Goal: Information Seeking & Learning: Learn about a topic

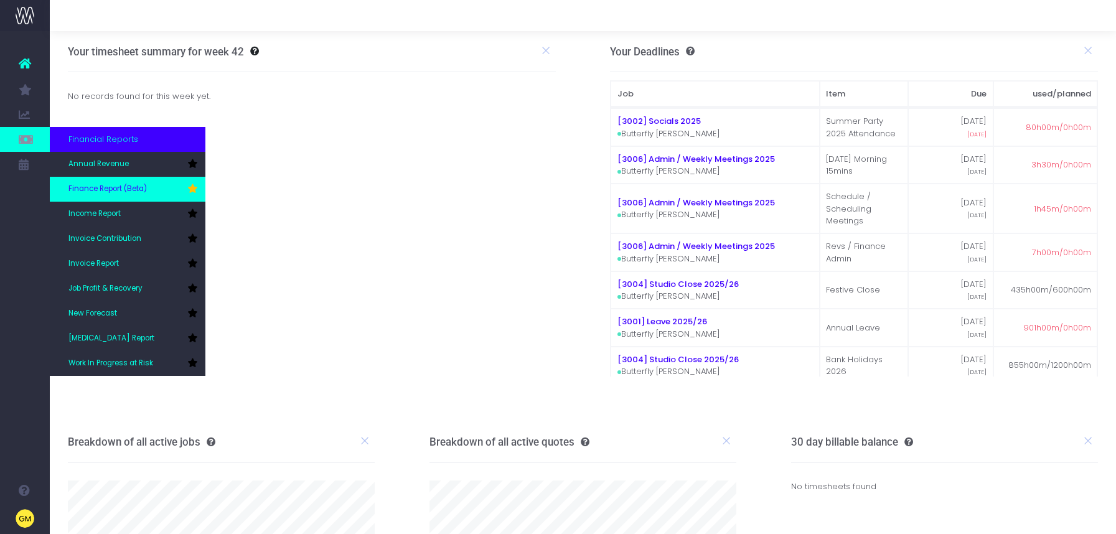
click at [132, 195] on link "Finance Report (Beta)" at bounding box center [128, 189] width 156 height 25
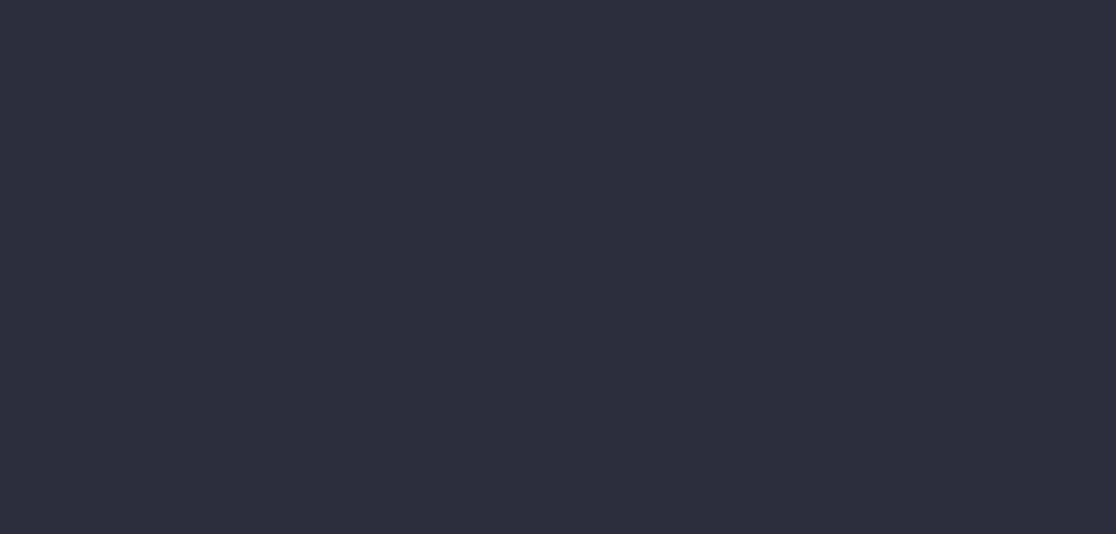
select select "finances"
select select "job"
select select "revrec"
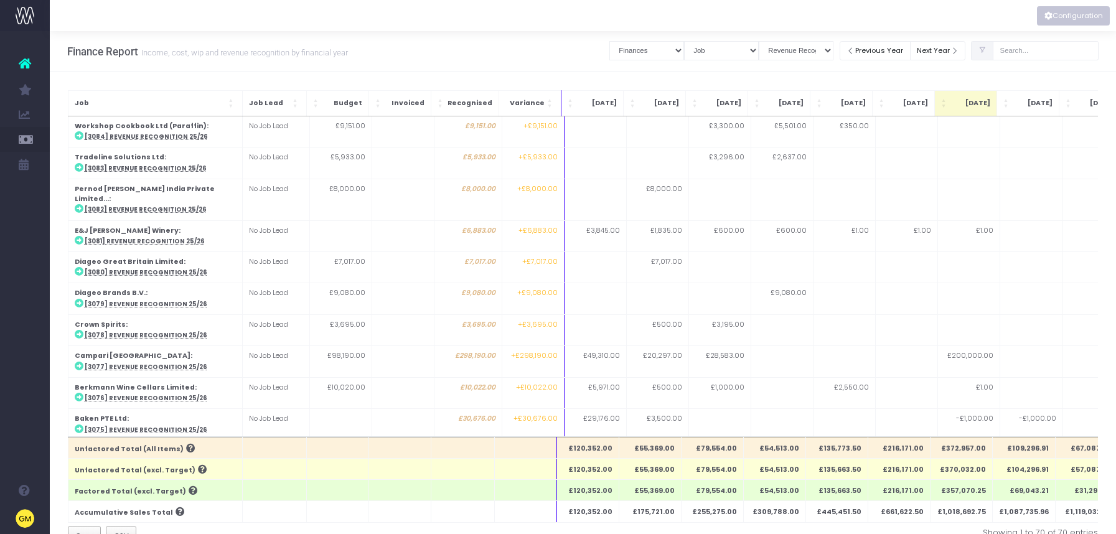
click at [1065, 17] on button "Configuration" at bounding box center [1073, 15] width 73 height 19
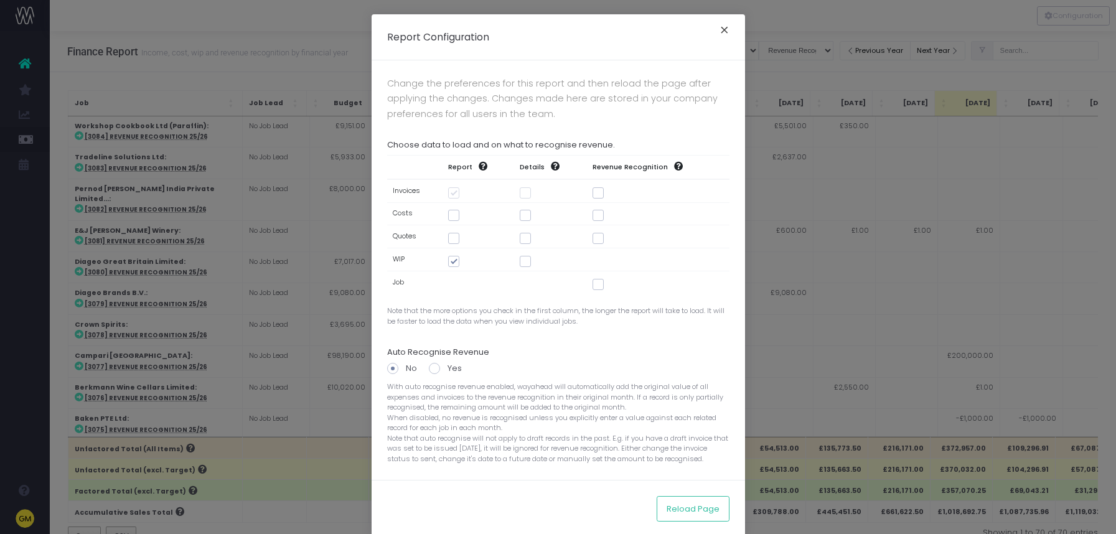
click at [725, 34] on button "×" at bounding box center [725, 32] width 26 height 20
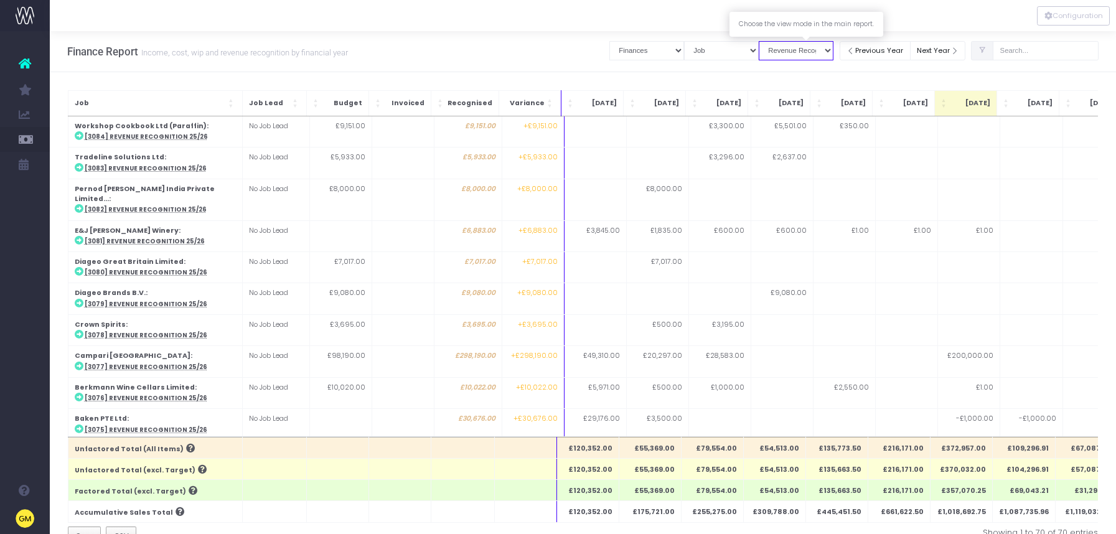
click at [825, 53] on select "View Mode [PERSON_NAME] Revenue Recognition WIP" at bounding box center [796, 50] width 75 height 19
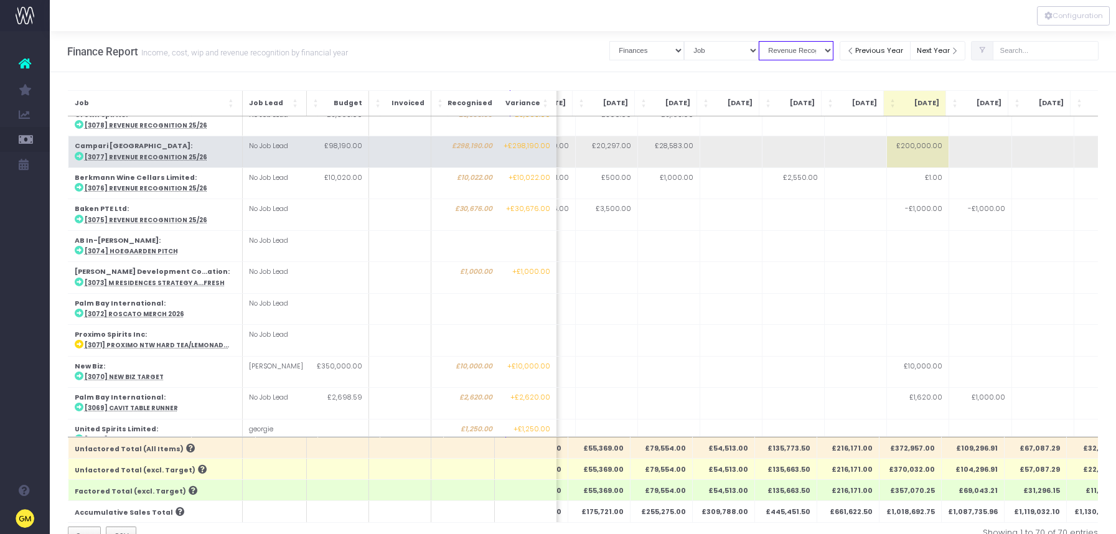
scroll to position [214, 51]
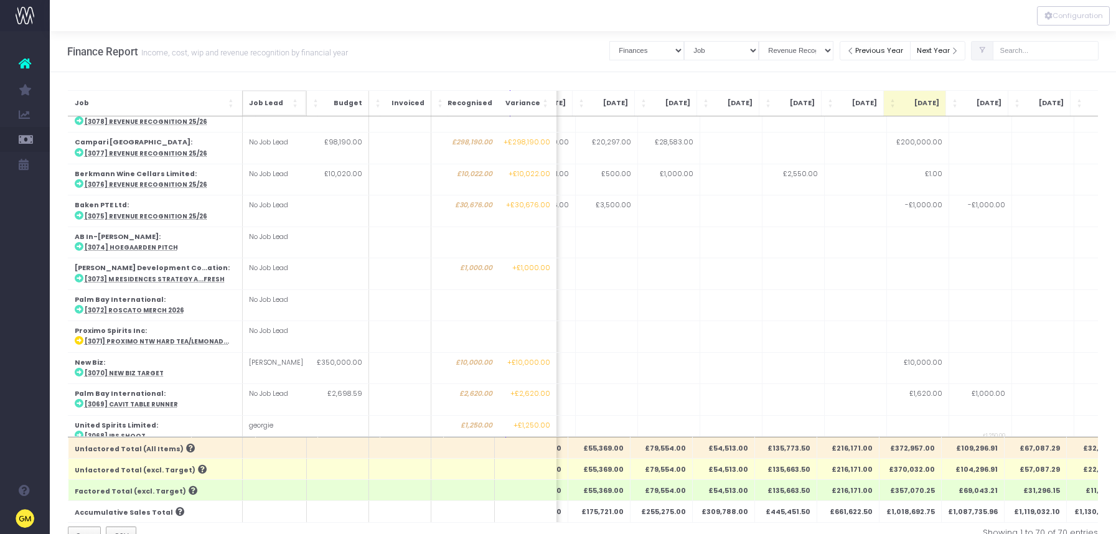
click at [297, 105] on span "Job Lead: Activate to sort" at bounding box center [295, 103] width 7 height 12
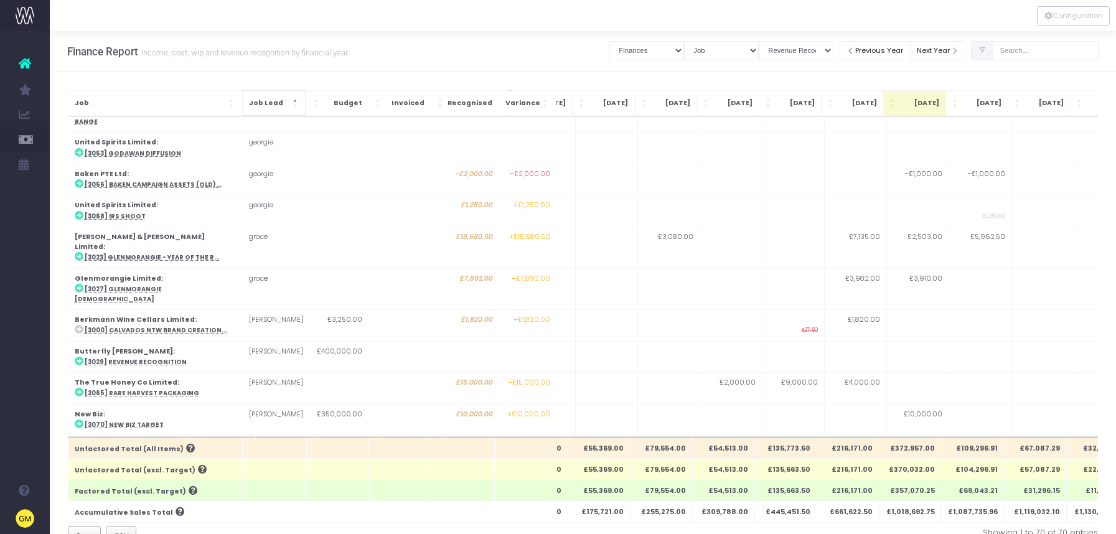
scroll to position [0, 0]
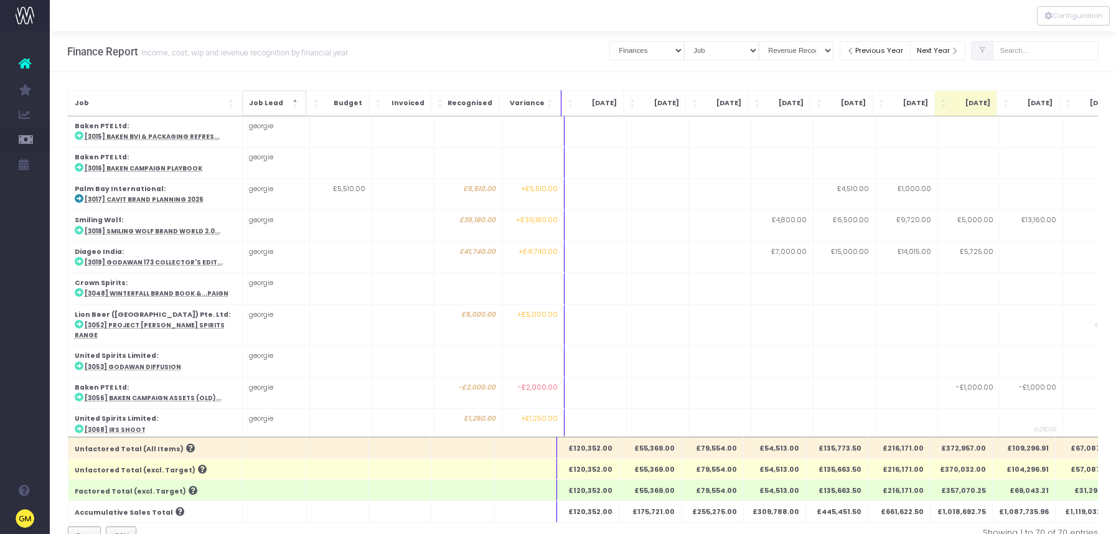
click at [297, 105] on span "Job Lead: Activate to invert sorting" at bounding box center [296, 103] width 7 height 12
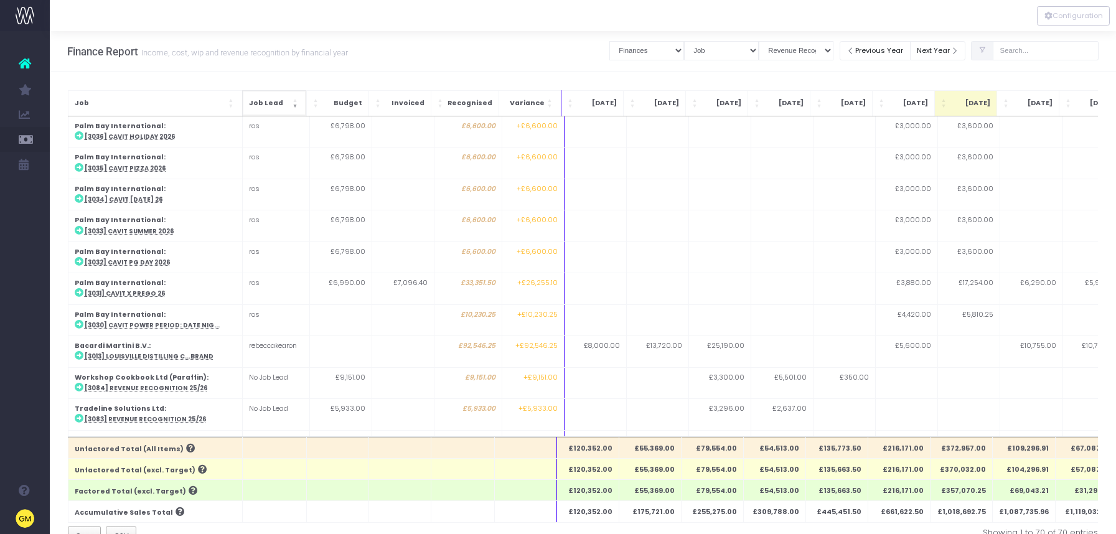
click at [297, 105] on span "Job Lead: Activate to remove sorting" at bounding box center [296, 103] width 7 height 12
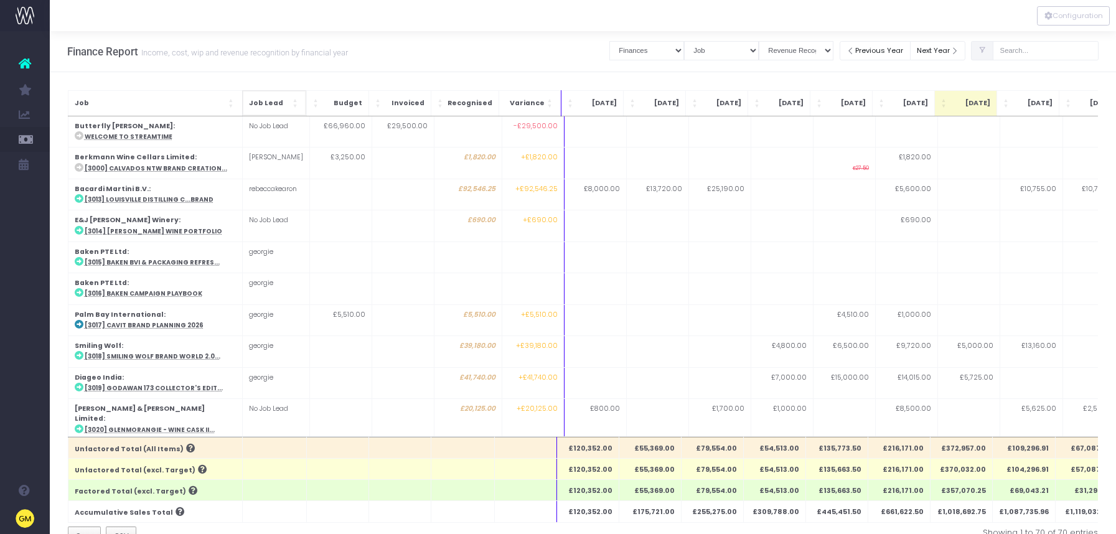
click at [297, 105] on span "Job Lead: Activate to sort" at bounding box center [296, 103] width 7 height 12
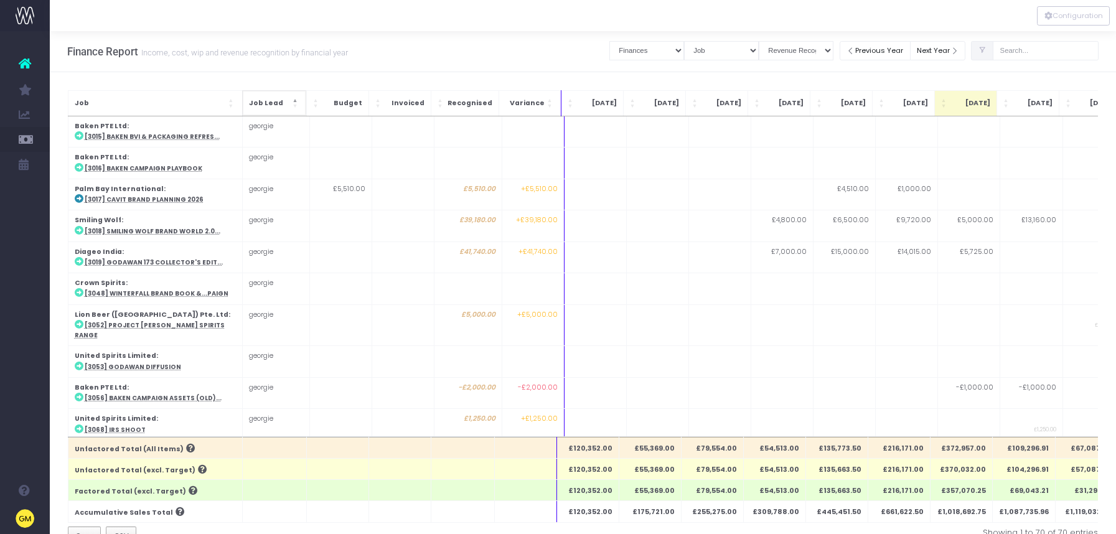
click at [297, 105] on span "Job Lead: Activate to invert sorting" at bounding box center [296, 103] width 7 height 12
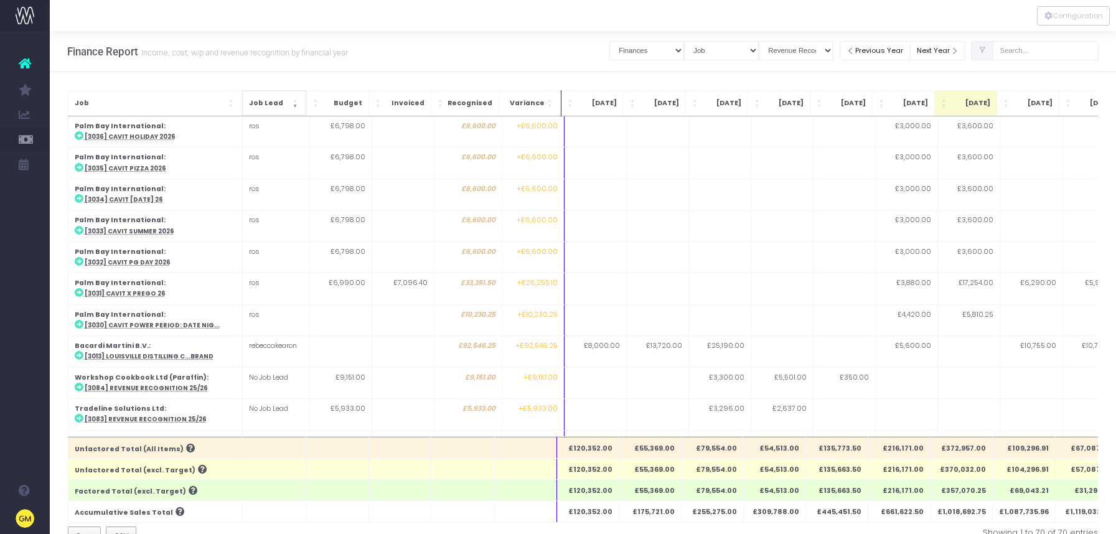
click at [297, 105] on span "Job Lead: Activate to remove sorting" at bounding box center [296, 103] width 7 height 12
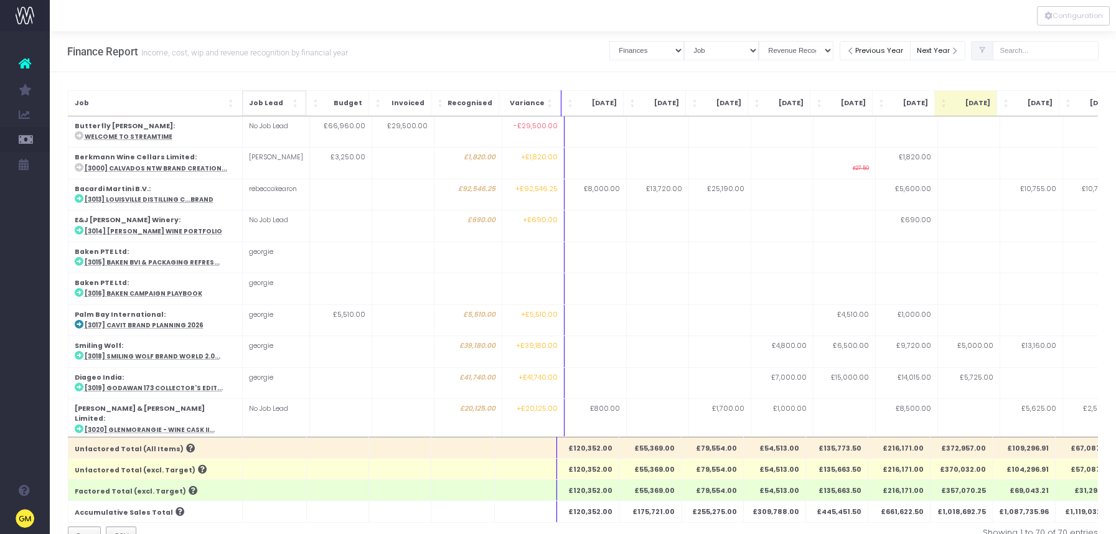
click at [271, 101] on span "Job Lead" at bounding box center [269, 103] width 41 height 10
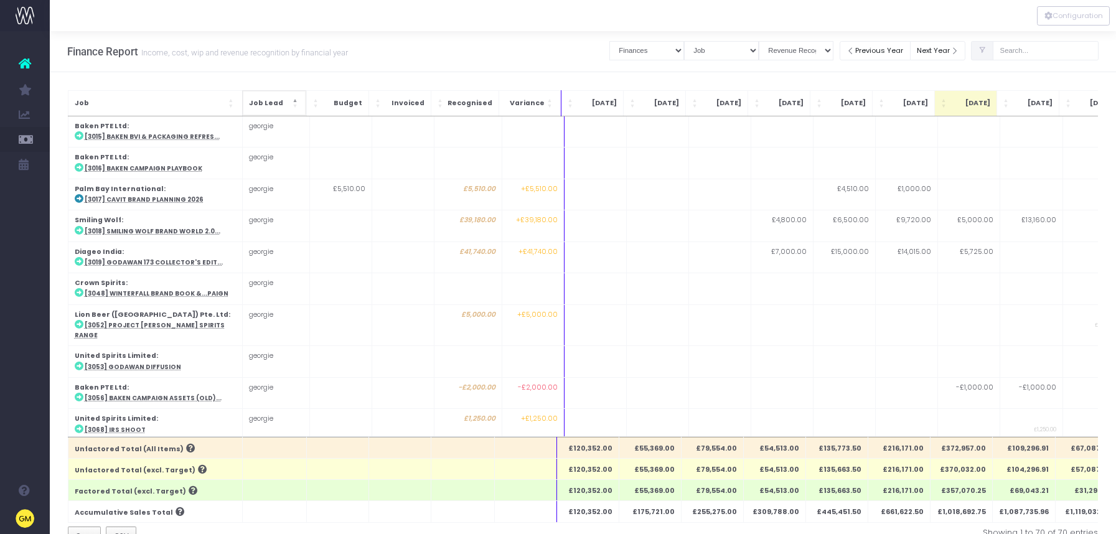
click at [258, 103] on span "Job Lead" at bounding box center [269, 103] width 41 height 10
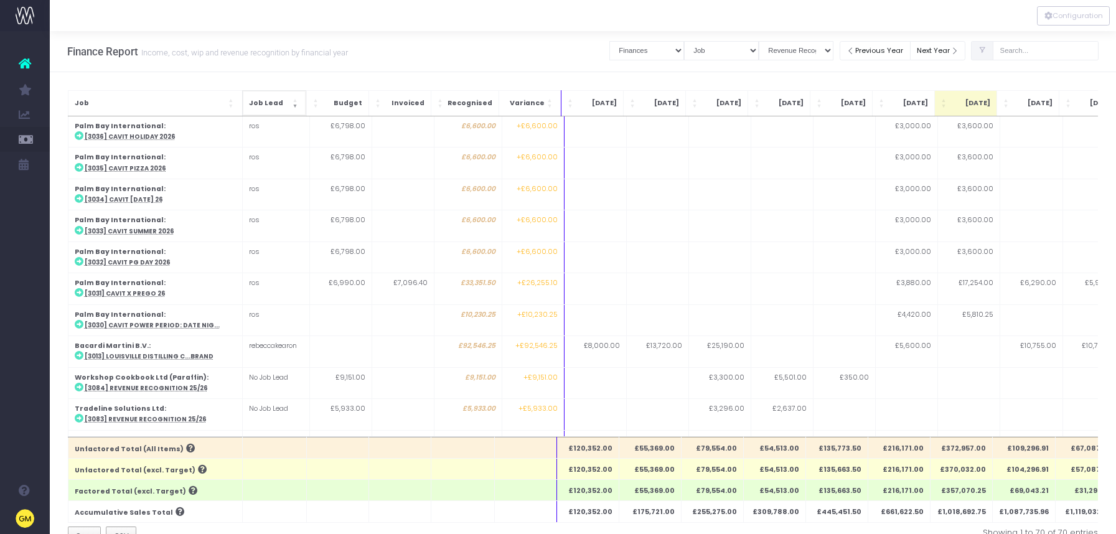
click at [258, 103] on span "Job Lead" at bounding box center [269, 103] width 41 height 10
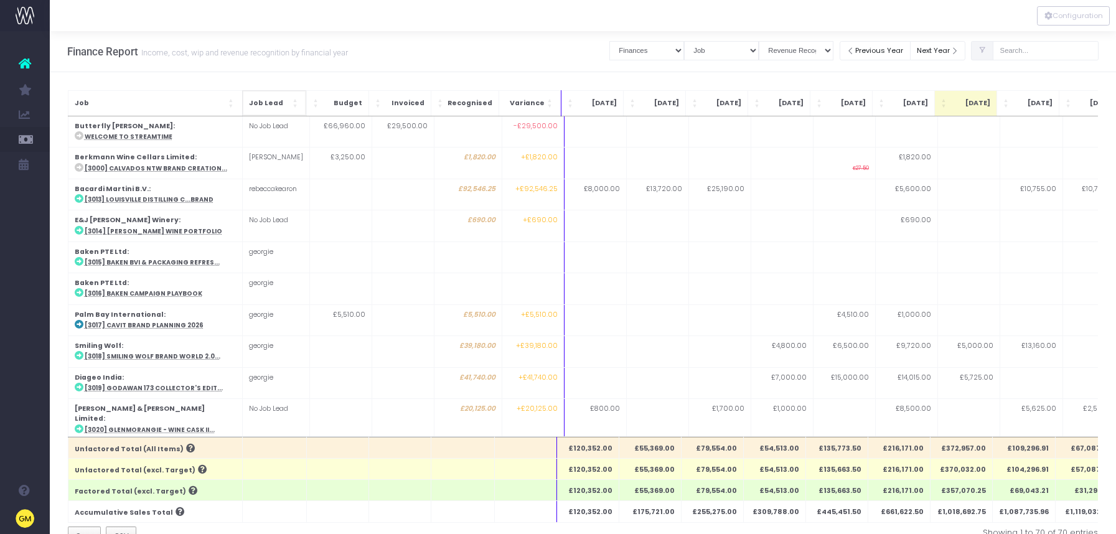
click at [258, 103] on span "Job Lead" at bounding box center [269, 103] width 41 height 10
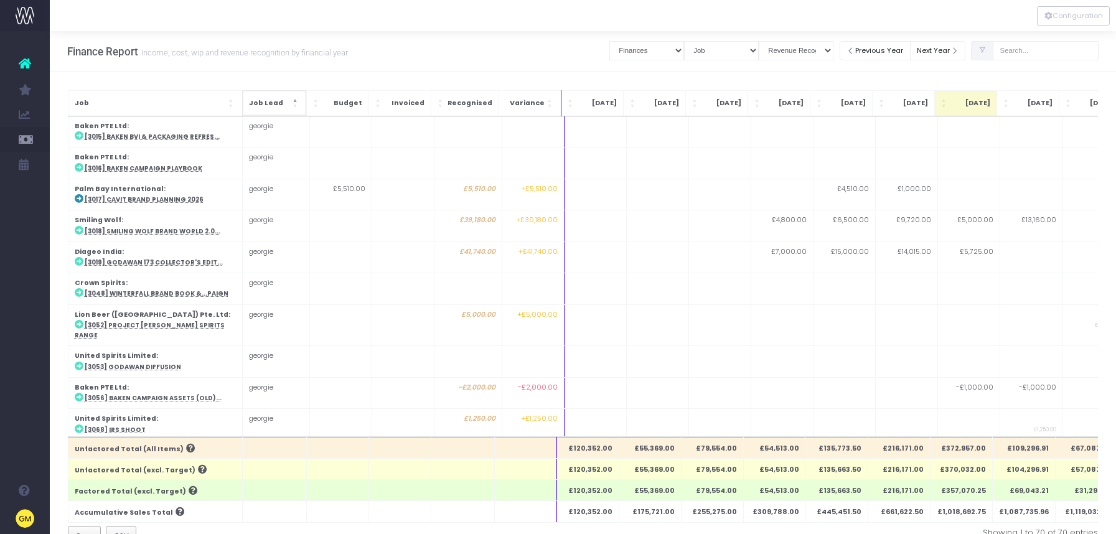
click at [258, 103] on span "Job Lead" at bounding box center [269, 103] width 41 height 10
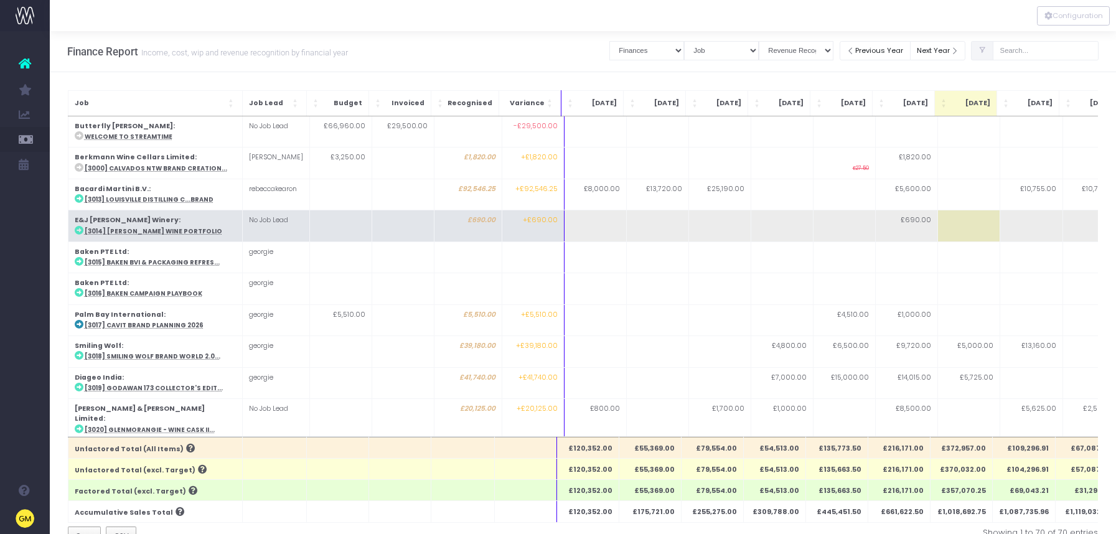
click at [91, 220] on strong "E&J [PERSON_NAME] Winery" at bounding box center [127, 219] width 104 height 9
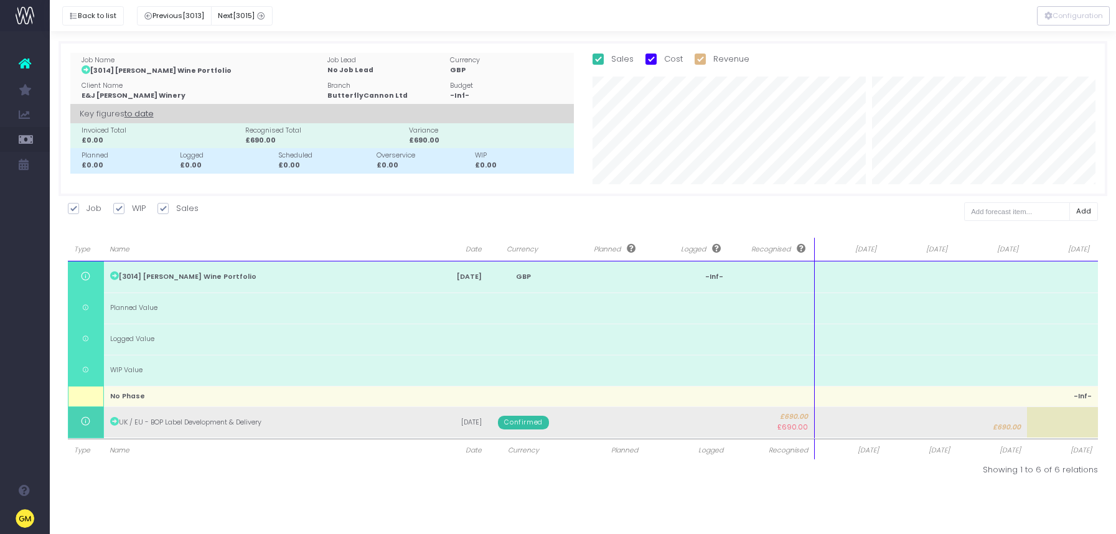
click at [523, 425] on span "Confirmed" at bounding box center [523, 423] width 50 height 14
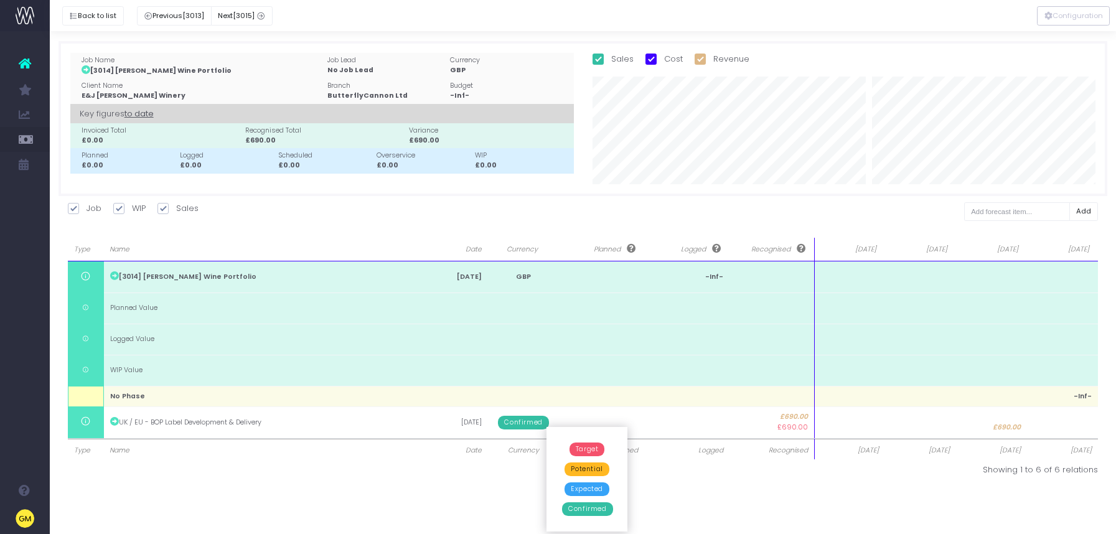
click at [408, 489] on div "Back to list Previous [3013] Next [3015] Job Name [3014] [PERSON_NAME] Wine Por…" at bounding box center [583, 262] width 1067 height 463
click at [95, 26] on div at bounding box center [583, 15] width 1067 height 31
click at [95, 9] on button "Back to list" at bounding box center [93, 15] width 62 height 19
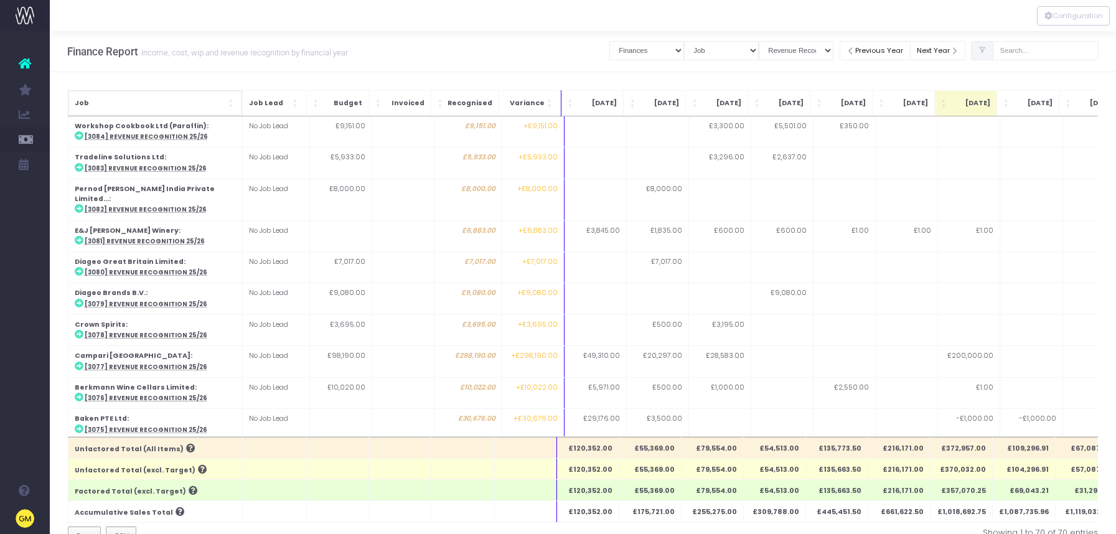
click at [214, 104] on span "Job" at bounding box center [150, 103] width 151 height 10
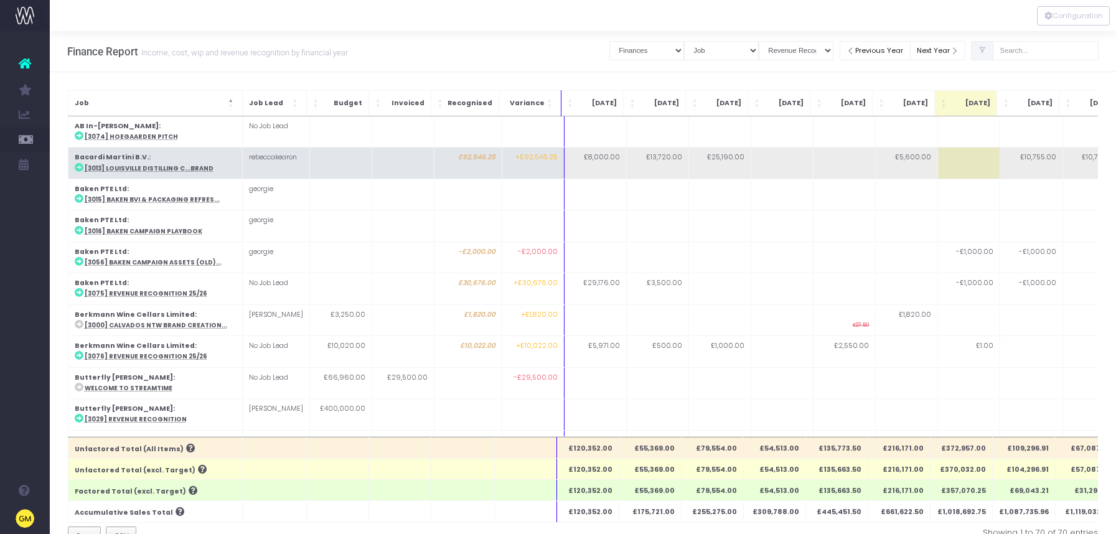
click at [288, 160] on td "rebeccakearon" at bounding box center [275, 163] width 67 height 31
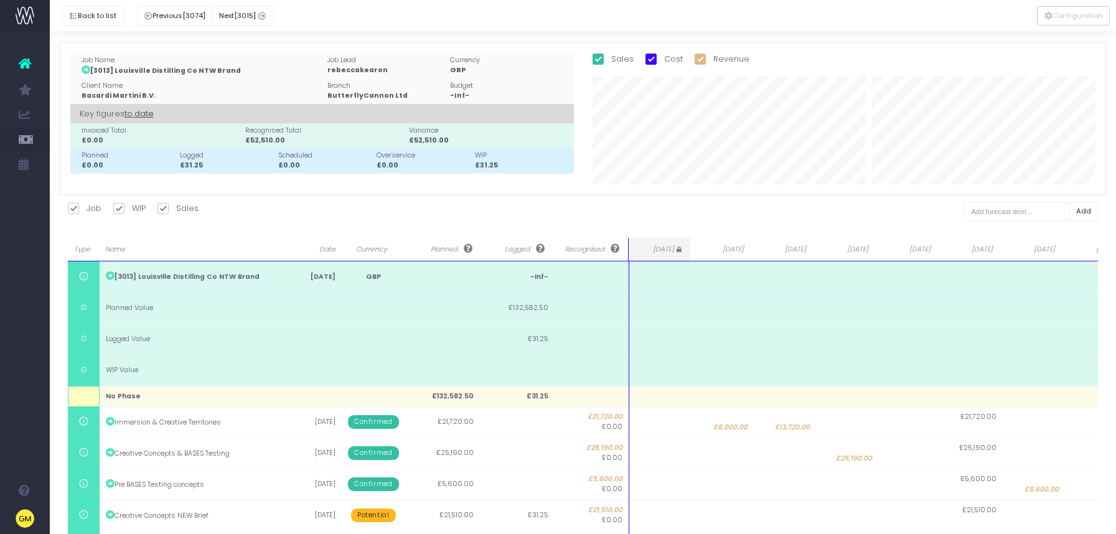
click at [362, 70] on div "rebeccakearon" at bounding box center [386, 70] width 118 height 10
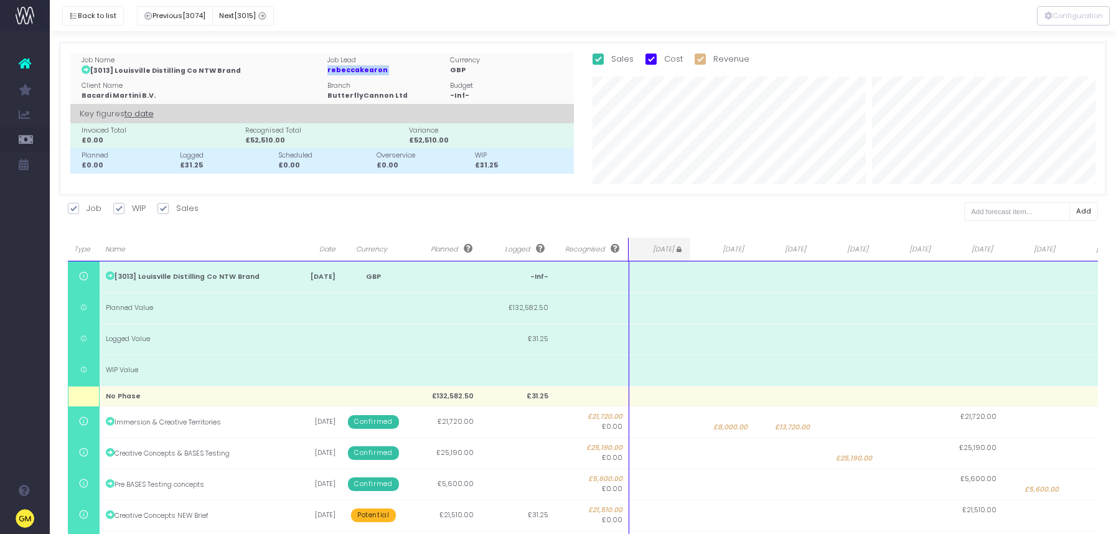
click at [362, 70] on div "rebeccakearon" at bounding box center [386, 70] width 118 height 10
drag, startPoint x: 370, startPoint y: 101, endPoint x: 395, endPoint y: 97, distance: 25.2
click at [370, 101] on td "Branch ButterflyCannon Ltd" at bounding box center [386, 90] width 123 height 25
click at [1078, 20] on button "Configuration" at bounding box center [1073, 15] width 73 height 19
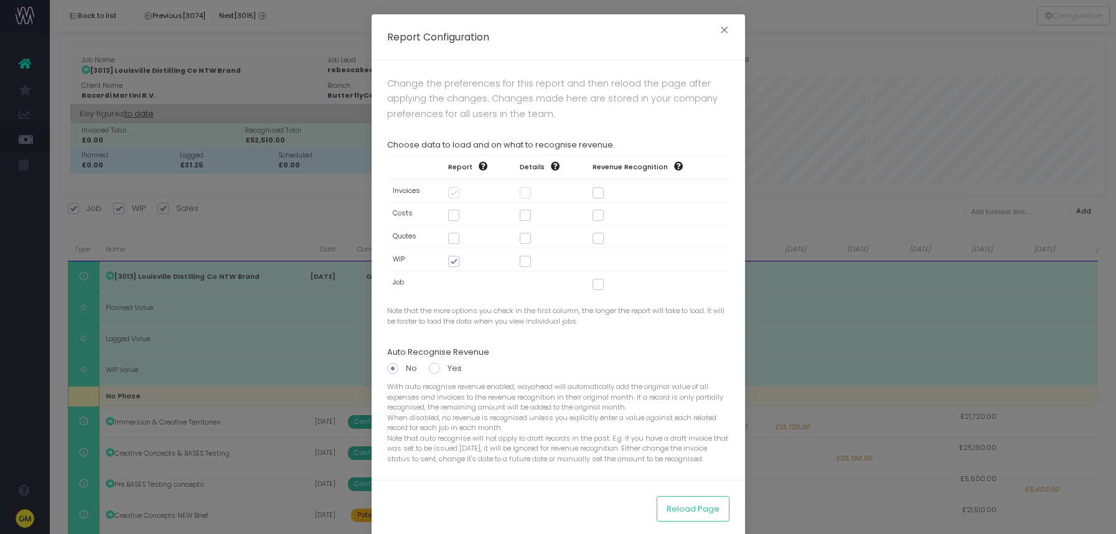
scroll to position [27, 0]
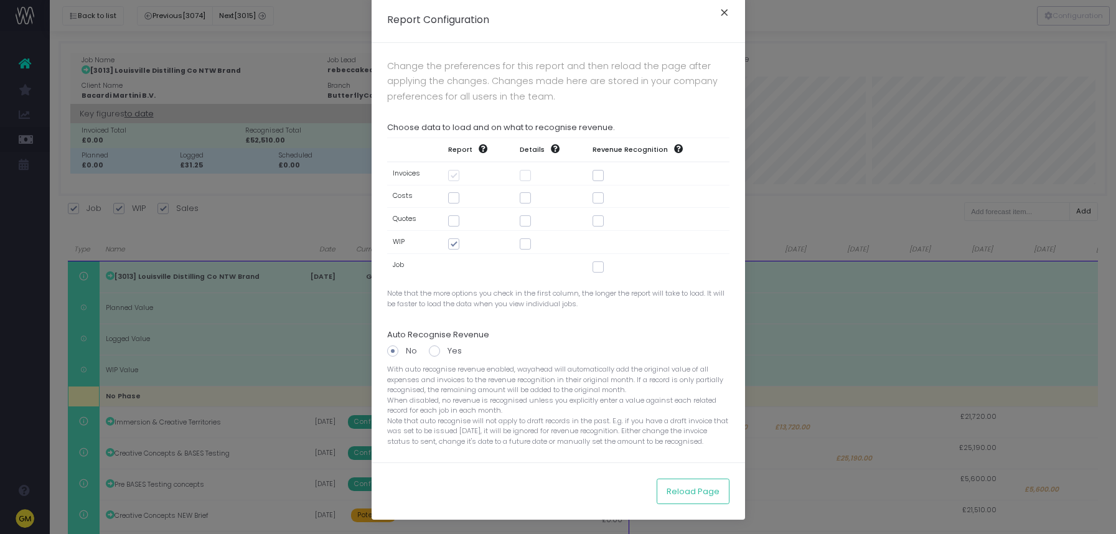
click at [717, 4] on button "×" at bounding box center [725, 14] width 26 height 20
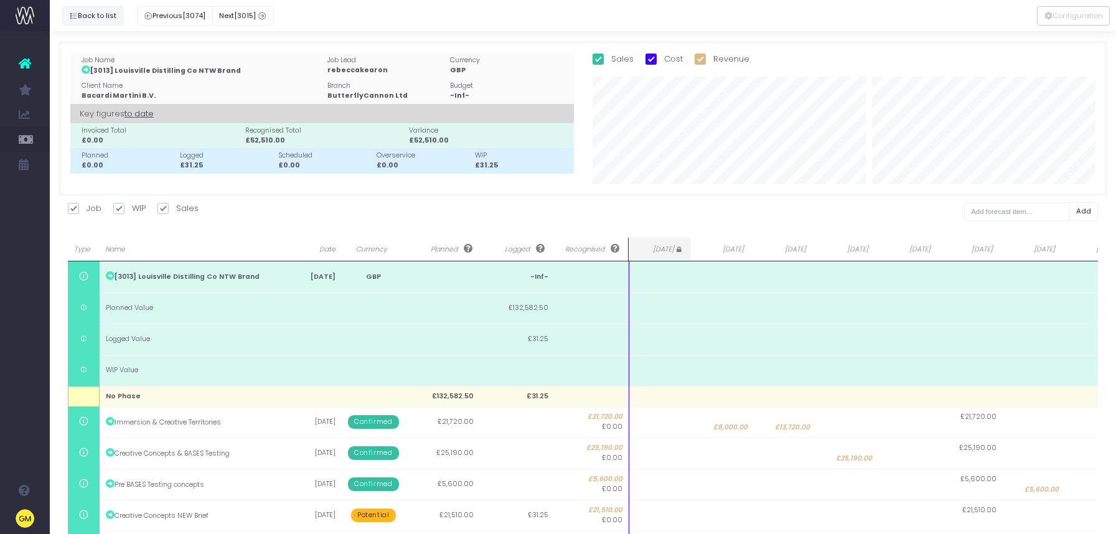
click at [100, 14] on button "Back to list" at bounding box center [93, 15] width 62 height 19
